Goal: Task Accomplishment & Management: Manage account settings

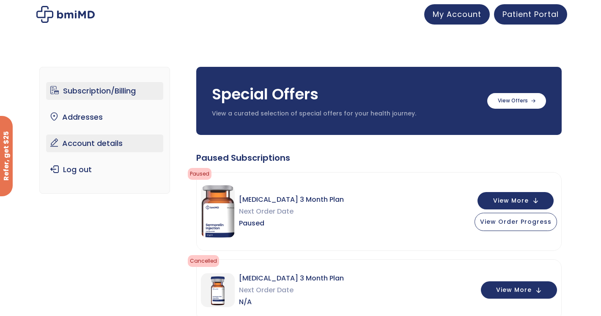
click at [86, 145] on link "Account details" at bounding box center [104, 144] width 117 height 18
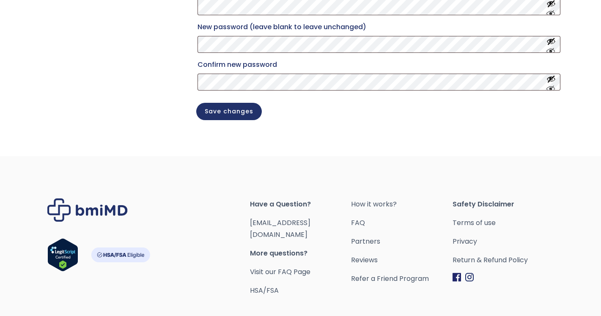
scroll to position [212, 0]
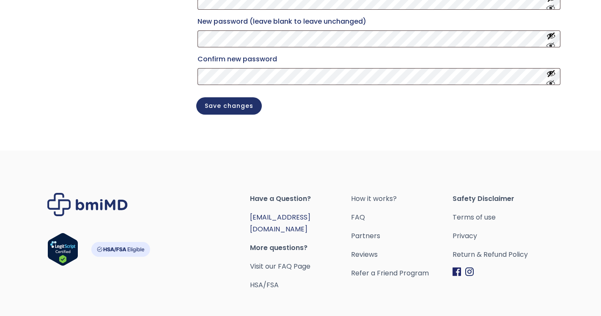
click at [294, 225] on link "[EMAIL_ADDRESS][DOMAIN_NAME]" at bounding box center [280, 223] width 61 height 22
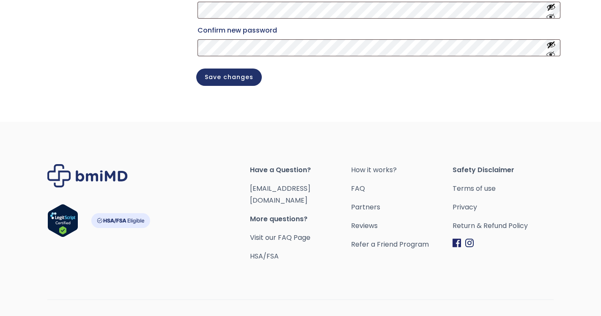
scroll to position [248, 0]
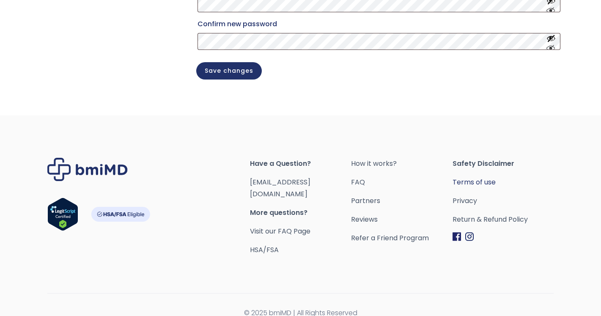
click at [474, 188] on link "Terms of use" at bounding box center [503, 182] width 101 height 12
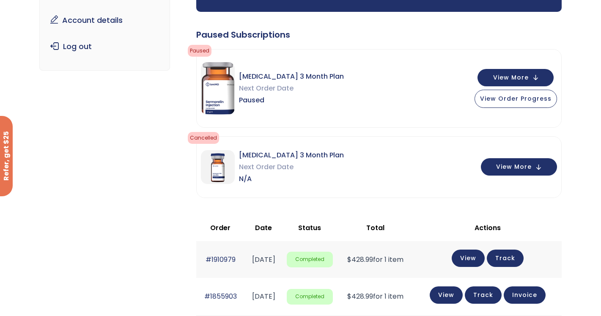
scroll to position [162, 0]
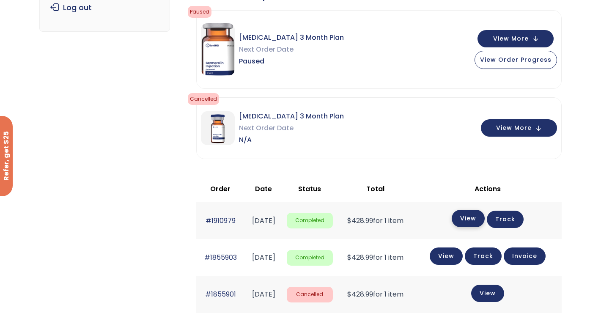
click at [476, 218] on link "View" at bounding box center [468, 218] width 33 height 17
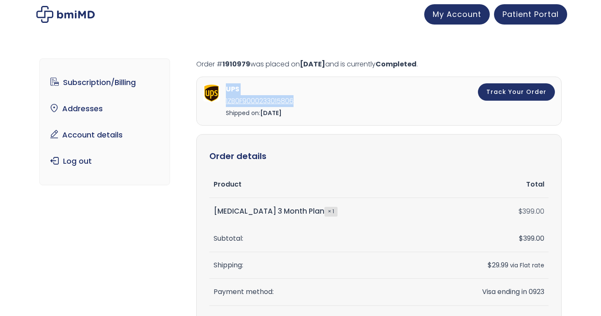
drag, startPoint x: 347, startPoint y: 106, endPoint x: 226, endPoint y: 92, distance: 121.4
click at [226, 92] on div "UPS 1ZB0F9000233015806" at bounding box center [305, 95] width 159 height 24
click at [454, 60] on p "Order # 1910979 was placed on August 25, 2025 and is currently Completed ." at bounding box center [379, 64] width 366 height 12
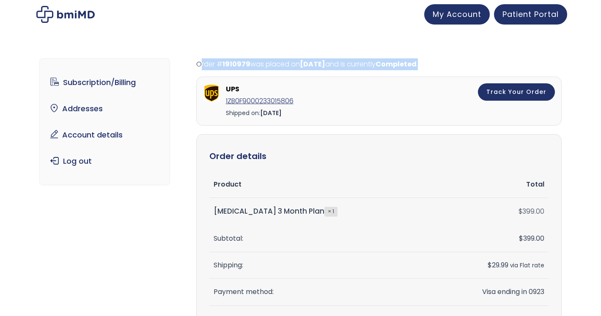
drag, startPoint x: 459, startPoint y: 62, endPoint x: 206, endPoint y: 57, distance: 253.5
copy p "Order # 1910979 was placed on August 25, 2025 and is currently Completed ."
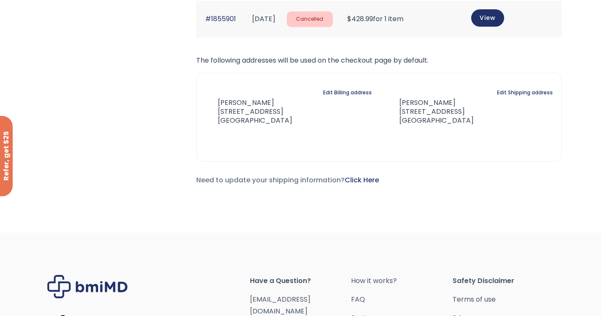
scroll to position [418, 0]
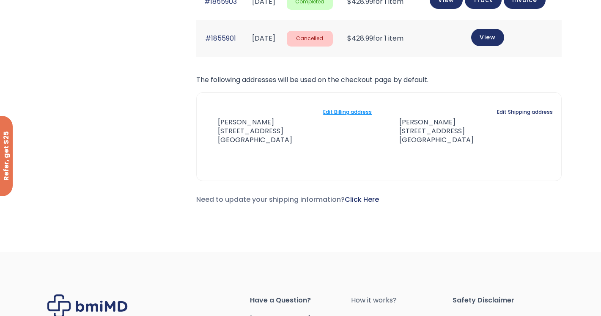
click at [352, 111] on link "Edit Billing address" at bounding box center [347, 112] width 49 height 12
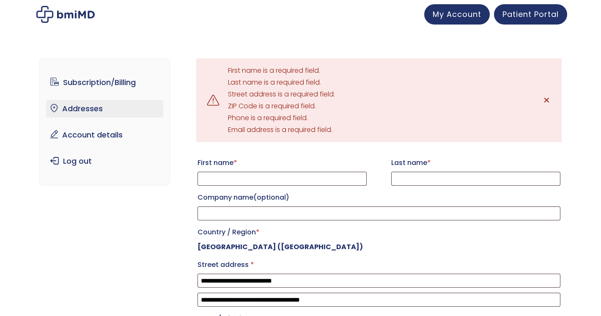
select select "**"
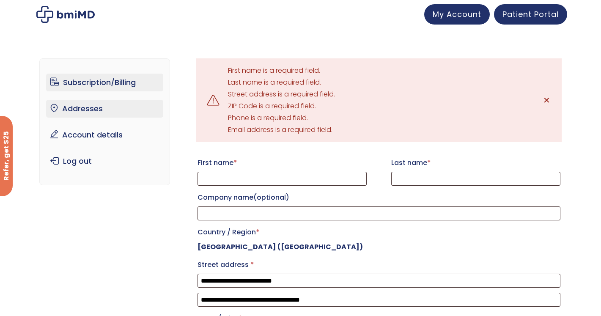
click at [81, 86] on link "Subscription/Billing" at bounding box center [104, 83] width 117 height 18
